Goal: Task Accomplishment & Management: Manage account settings

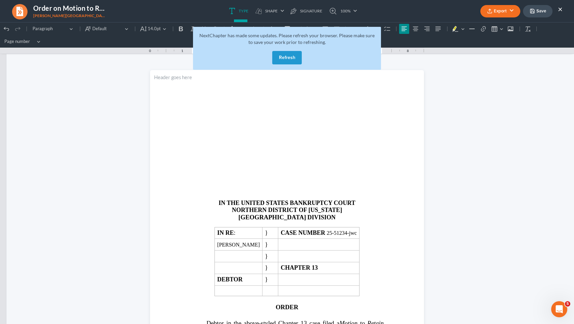
scroll to position [284, 0]
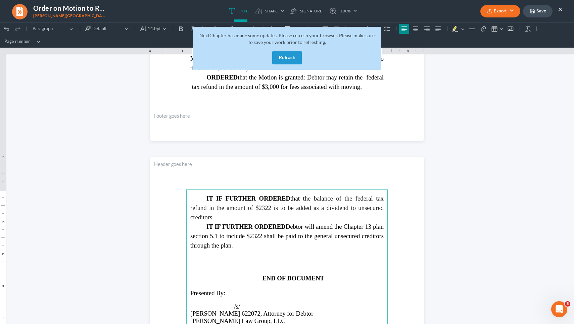
click at [293, 58] on button "Refresh" at bounding box center [287, 57] width 30 height 13
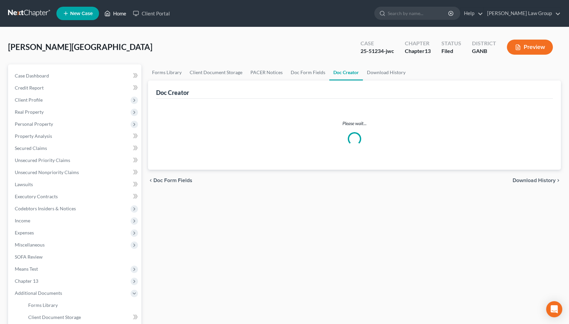
click at [126, 15] on link "Home" at bounding box center [115, 13] width 29 height 12
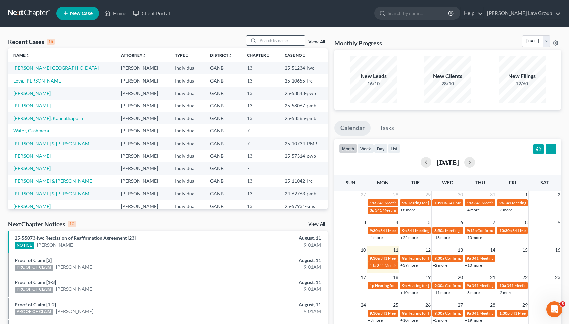
click at [276, 41] on input "search" at bounding box center [281, 41] width 47 height 10
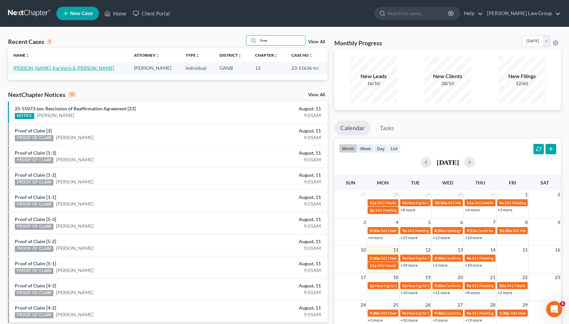
type input "free"
click at [69, 68] on link "[PERSON_NAME], KarVoris & [PERSON_NAME]" at bounding box center [63, 68] width 101 height 6
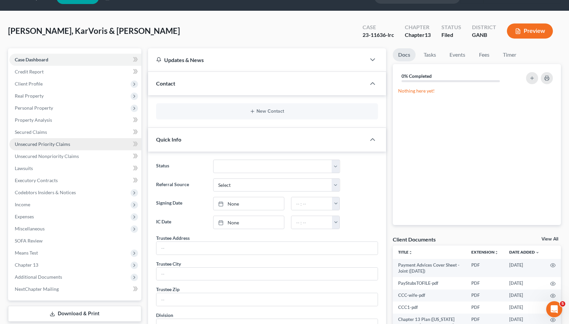
scroll to position [56, 0]
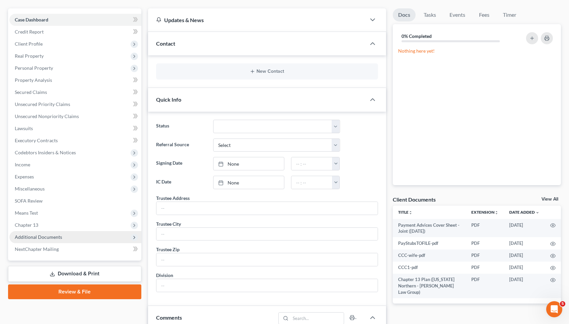
click at [54, 238] on span "Additional Documents" at bounding box center [38, 237] width 47 height 6
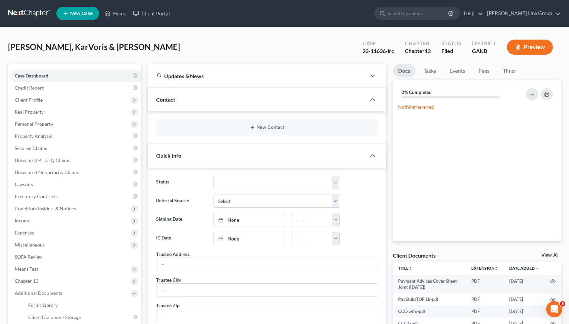
scroll to position [0, 0]
click at [373, 48] on div "23-11636-lrc" at bounding box center [379, 51] width 32 height 8
copy div "11636"
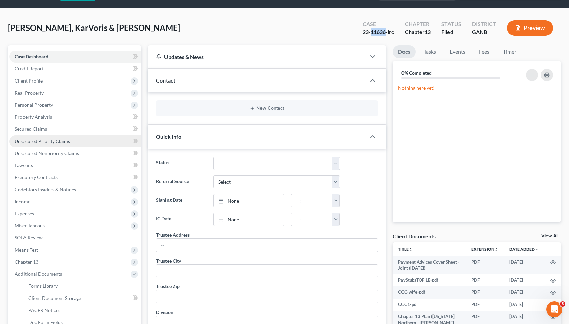
scroll to position [37, 0]
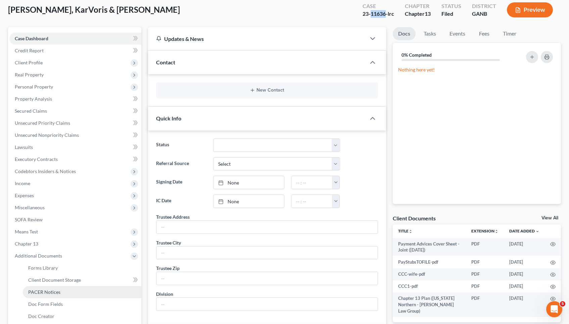
click at [52, 290] on span "PACER Notices" at bounding box center [44, 293] width 32 height 6
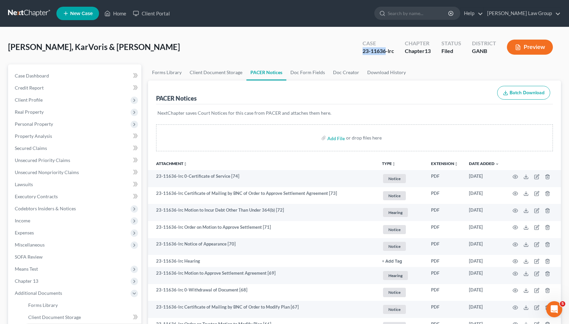
drag, startPoint x: 362, startPoint y: 48, endPoint x: 385, endPoint y: 51, distance: 22.8
click at [385, 51] on div "23-11636-lrc" at bounding box center [379, 51] width 32 height 8
copy div "23-11636"
click at [116, 13] on link "Home" at bounding box center [115, 13] width 29 height 12
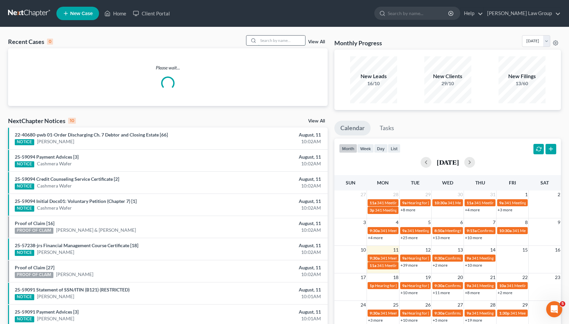
click at [269, 38] on input "search" at bounding box center [281, 41] width 47 height 10
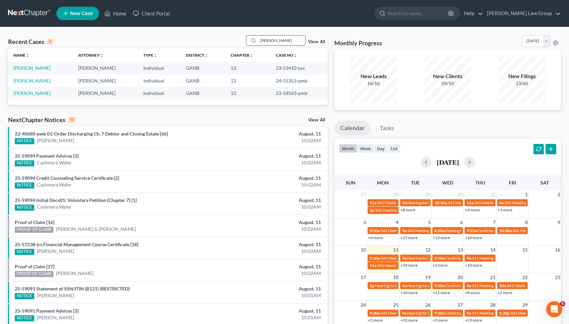
drag, startPoint x: 277, startPoint y: 42, endPoint x: 254, endPoint y: 41, distance: 22.5
click at [254, 42] on div "[PERSON_NAME]" at bounding box center [276, 40] width 60 height 10
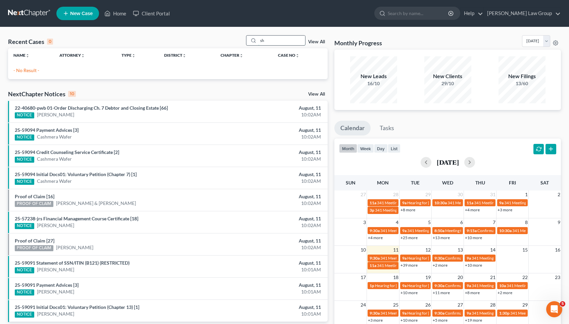
type input "s"
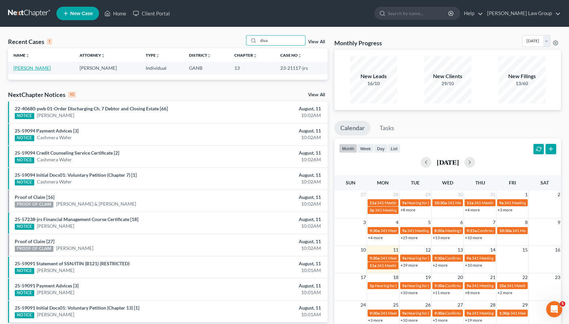
type input "diva"
click at [45, 67] on link "[PERSON_NAME]" at bounding box center [31, 68] width 37 height 6
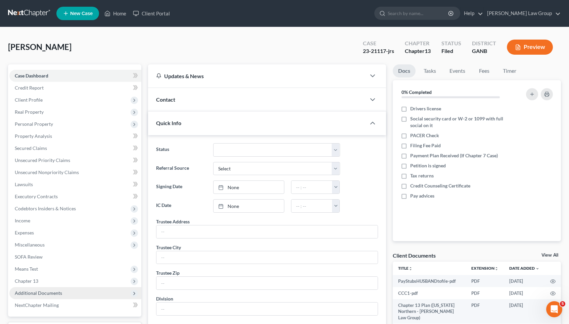
click at [37, 298] on span "Additional Documents" at bounding box center [75, 294] width 132 height 12
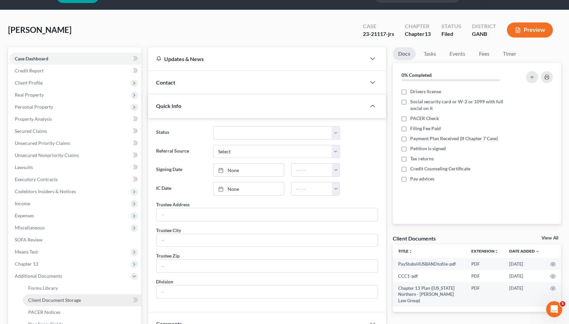
scroll to position [17, 0]
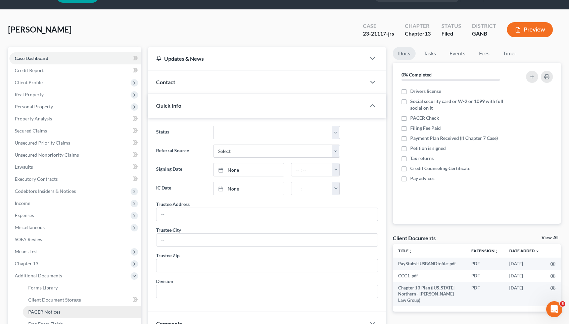
click at [40, 309] on link "PACER Notices" at bounding box center [82, 312] width 119 height 12
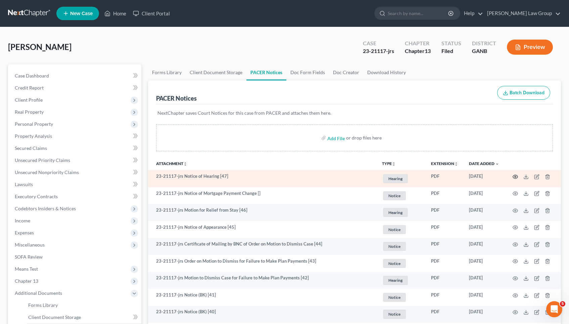
click at [516, 176] on icon "button" at bounding box center [515, 176] width 5 height 5
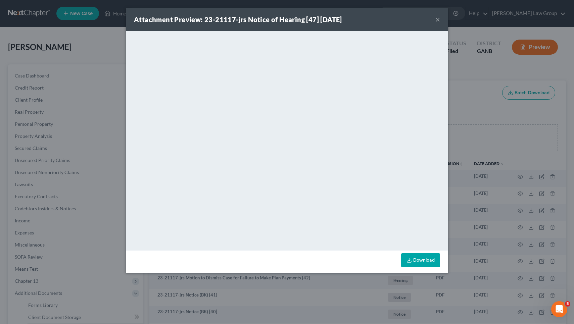
click at [440, 19] on div "Attachment Preview: 23-21117-jrs Notice of Hearing [47] [DATE] ×" at bounding box center [287, 19] width 322 height 23
click at [438, 19] on button "×" at bounding box center [438, 19] width 5 height 8
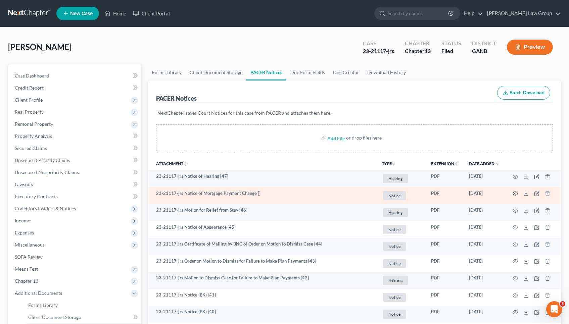
click at [515, 192] on icon "button" at bounding box center [515, 193] width 5 height 5
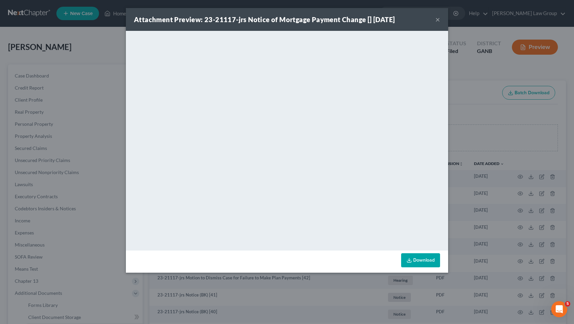
click at [428, 262] on link "Download" at bounding box center [420, 261] width 39 height 14
click at [438, 21] on button "×" at bounding box center [438, 19] width 5 height 8
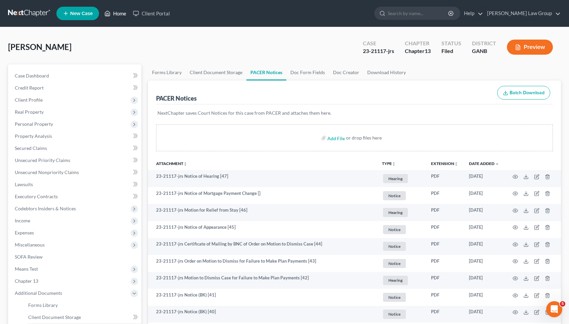
click at [115, 15] on link "Home" at bounding box center [115, 13] width 29 height 12
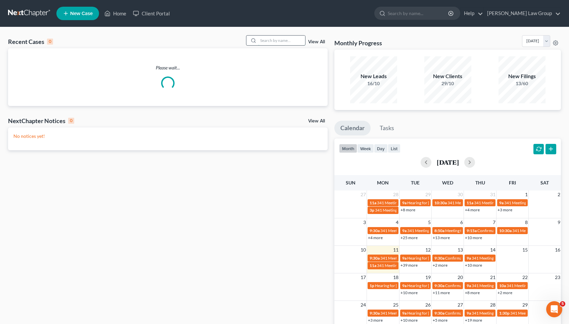
click at [272, 40] on input "search" at bounding box center [281, 41] width 47 height 10
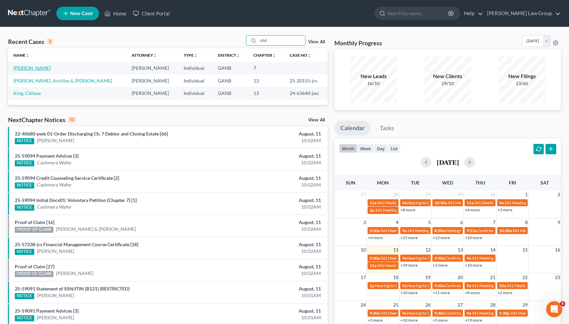
type input "chil"
click at [35, 68] on link "[PERSON_NAME]" at bounding box center [31, 68] width 37 height 6
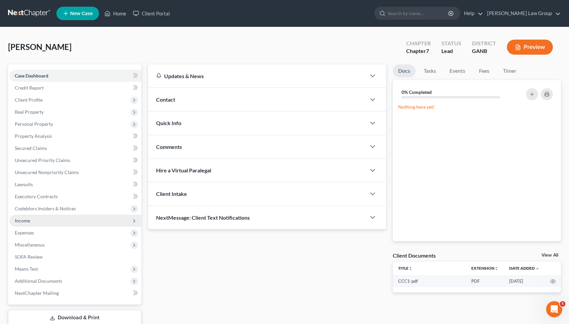
click at [27, 222] on span "Income" at bounding box center [22, 221] width 15 height 6
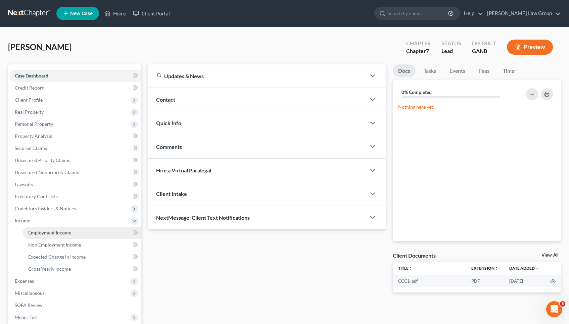
click at [42, 235] on span "Employment Income" at bounding box center [49, 233] width 43 height 6
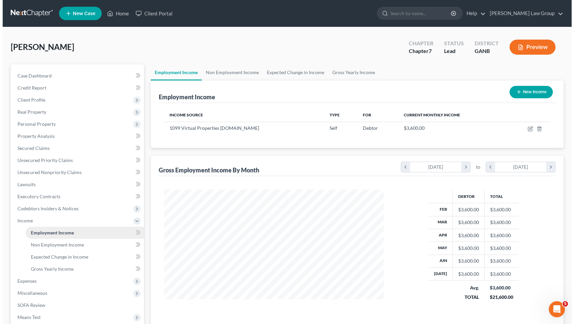
scroll to position [120, 233]
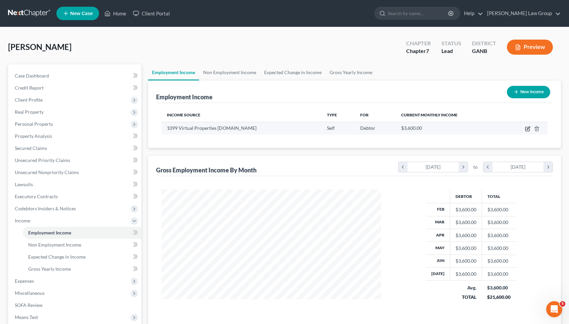
click at [528, 129] on icon "button" at bounding box center [527, 128] width 5 height 5
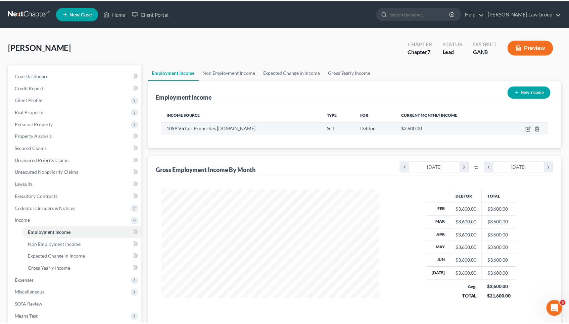
scroll to position [120, 235]
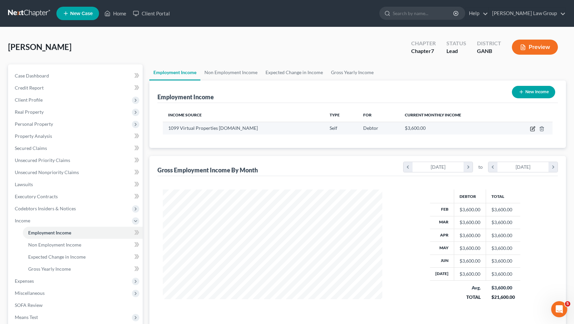
select select "1"
select select "0"
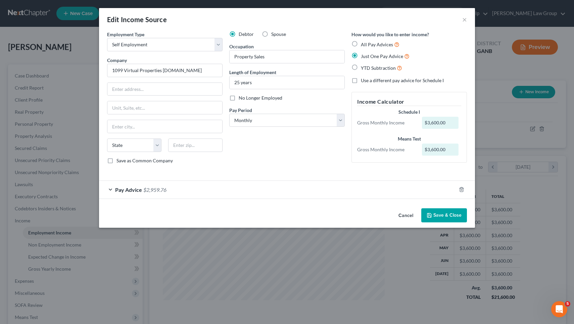
click at [259, 190] on div "Pay Advice $2,959.76" at bounding box center [277, 190] width 357 height 18
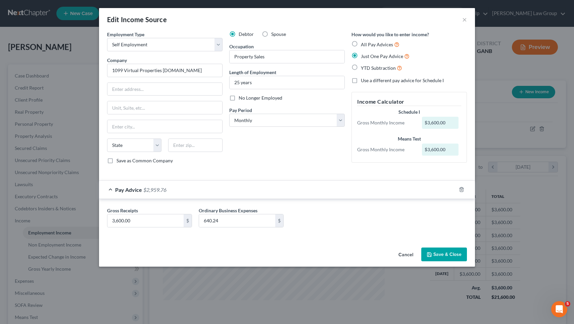
click at [414, 256] on button "Cancel" at bounding box center [406, 255] width 26 height 13
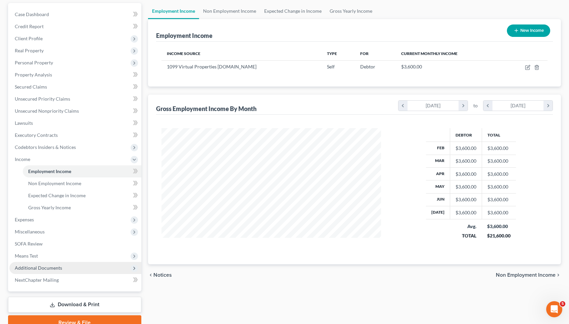
scroll to position [61, 0]
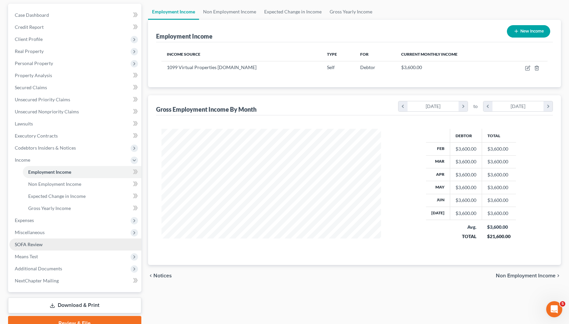
click at [45, 241] on link "SOFA Review" at bounding box center [75, 245] width 132 height 12
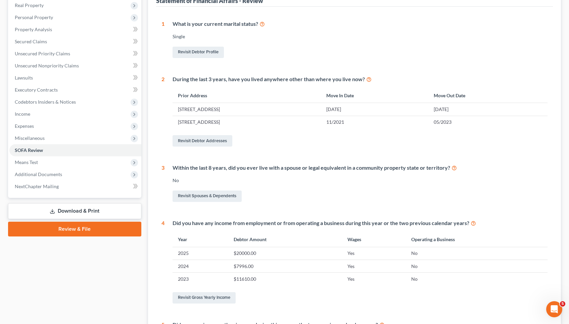
scroll to position [76, 0]
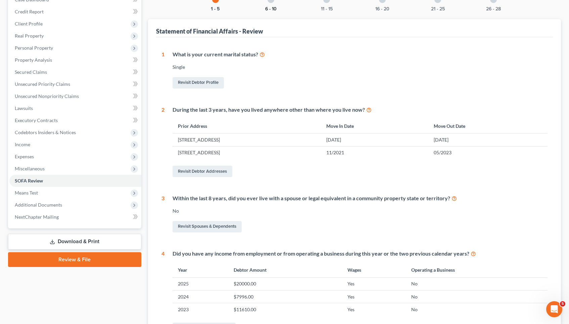
click at [272, 8] on button "6 - 10" at bounding box center [270, 9] width 11 height 5
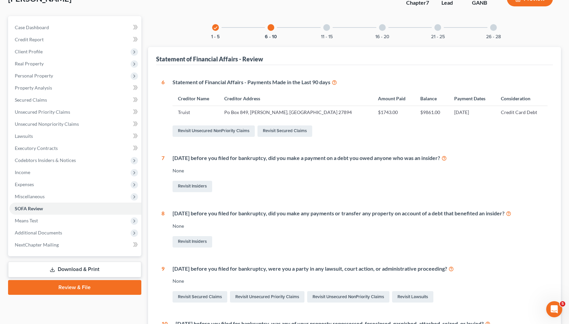
scroll to position [48, 0]
click at [490, 36] on button "26 - 28" at bounding box center [493, 37] width 15 height 5
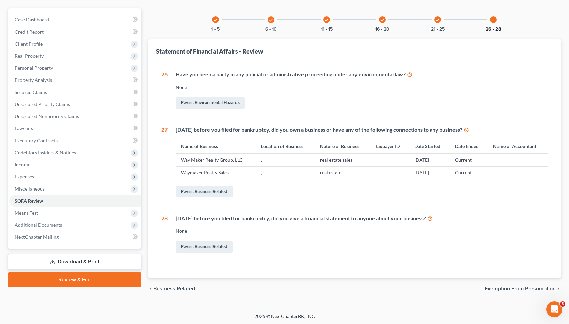
scroll to position [56, 0]
click at [204, 190] on link "Revisit Business Related" at bounding box center [204, 191] width 57 height 11
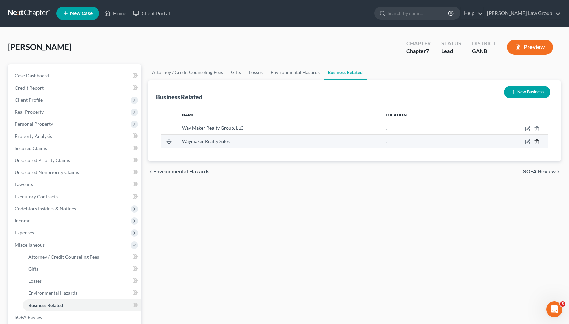
click at [537, 140] on polyline "button" at bounding box center [537, 140] width 4 height 0
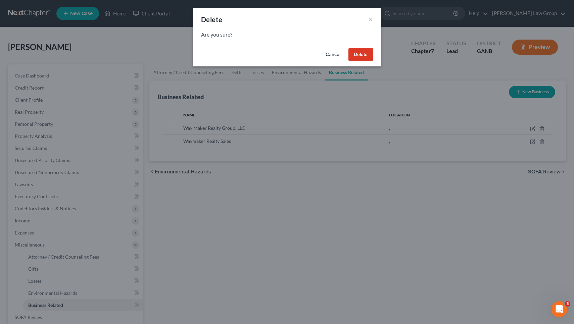
click at [362, 55] on button "Delete" at bounding box center [361, 54] width 25 height 13
